Goal: Transaction & Acquisition: Obtain resource

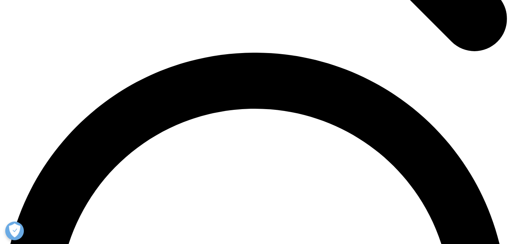
scroll to position [970, 0]
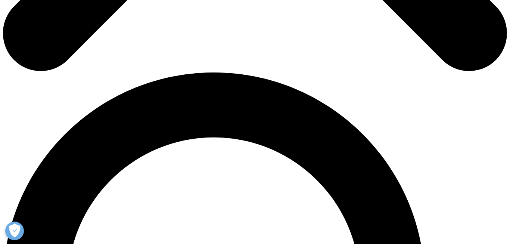
scroll to position [445, 0]
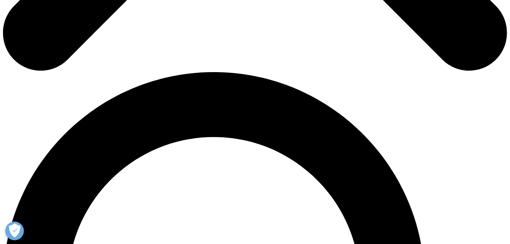
type input "[PERSON_NAME]"
type input "[EMAIL_ADDRESS][DOMAIN_NAME]"
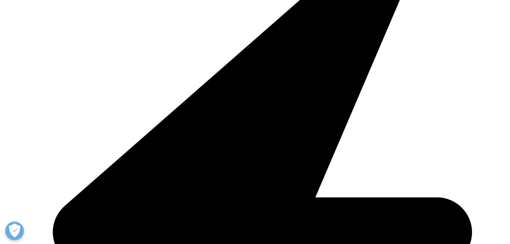
type input "BioSeer"
select select "[GEOGRAPHIC_DATA]"
drag, startPoint x: 52, startPoint y: 107, endPoint x: 144, endPoint y: 113, distance: 92.1
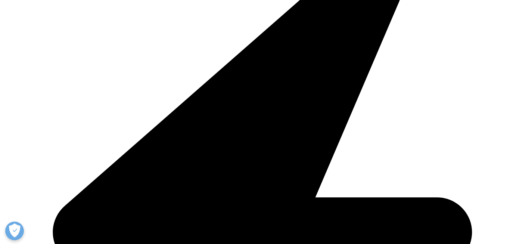
scroll to position [0, 1]
type input "[EMAIL_ADDRESS][DOMAIN_NAME]"
type input "COO"
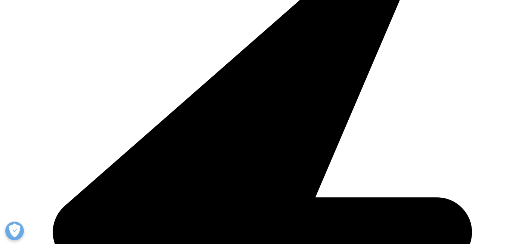
drag, startPoint x: 95, startPoint y: 142, endPoint x: 31, endPoint y: 148, distance: 63.5
type input "Medicines Development for Global Health"
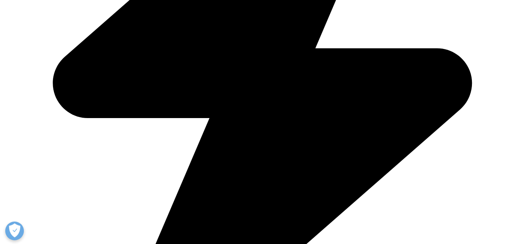
scroll to position [594, 0]
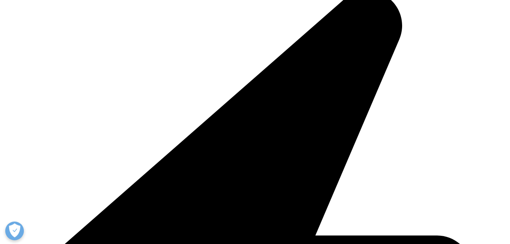
scroll to position [200, 441]
